Goal: Task Accomplishment & Management: Use online tool/utility

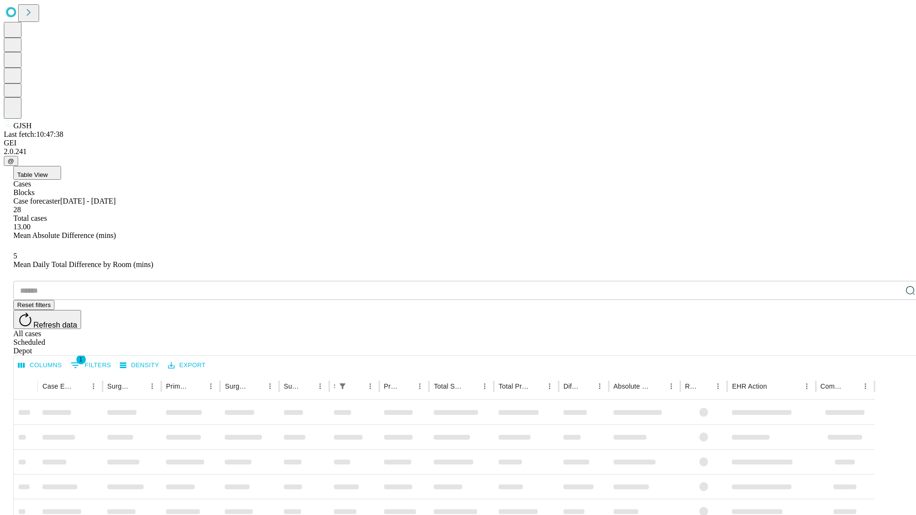
click at [891, 347] on div "Depot" at bounding box center [467, 351] width 908 height 9
